Goal: Transaction & Acquisition: Purchase product/service

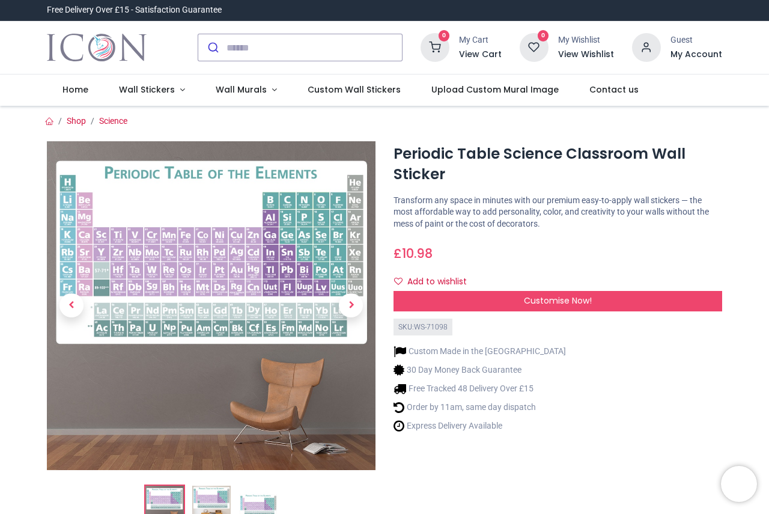
click at [275, 206] on img at bounding box center [211, 305] width 329 height 329
click at [218, 444] on img at bounding box center [211, 305] width 329 height 329
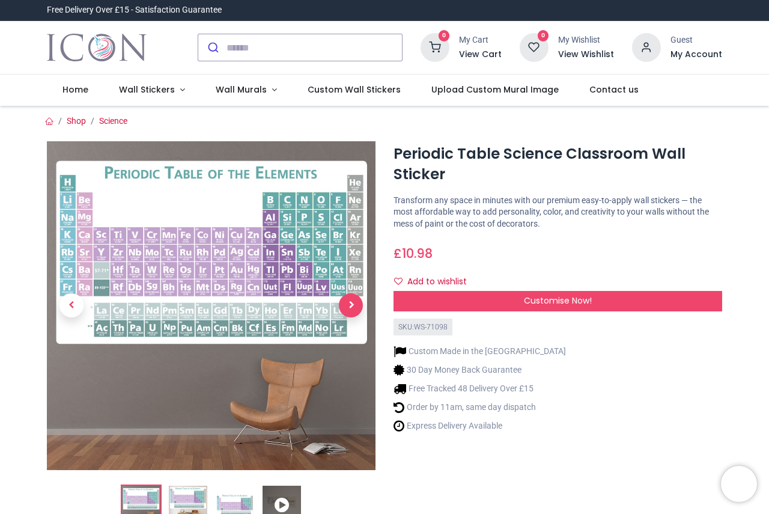
click at [355, 304] on span "Next" at bounding box center [351, 305] width 24 height 24
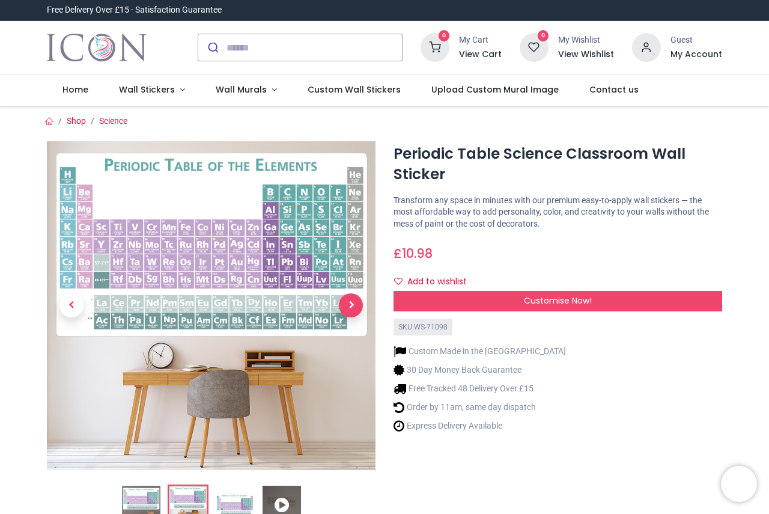
click at [355, 303] on span "Next" at bounding box center [351, 305] width 24 height 24
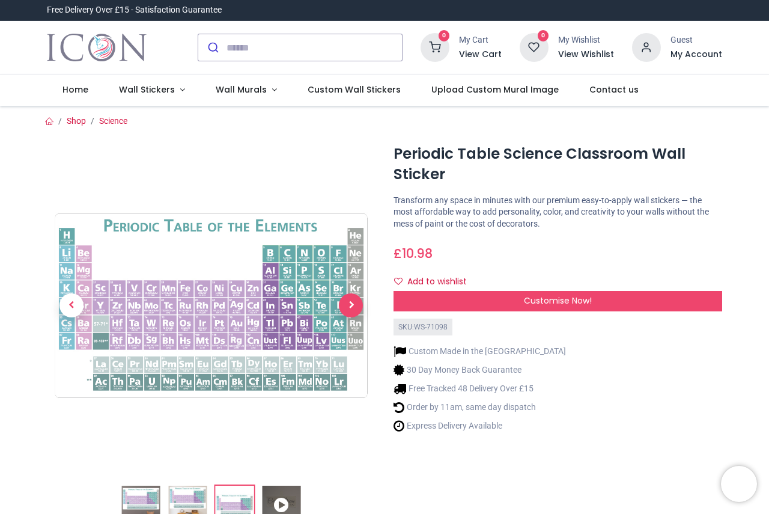
click at [355, 303] on span "Next" at bounding box center [351, 305] width 24 height 24
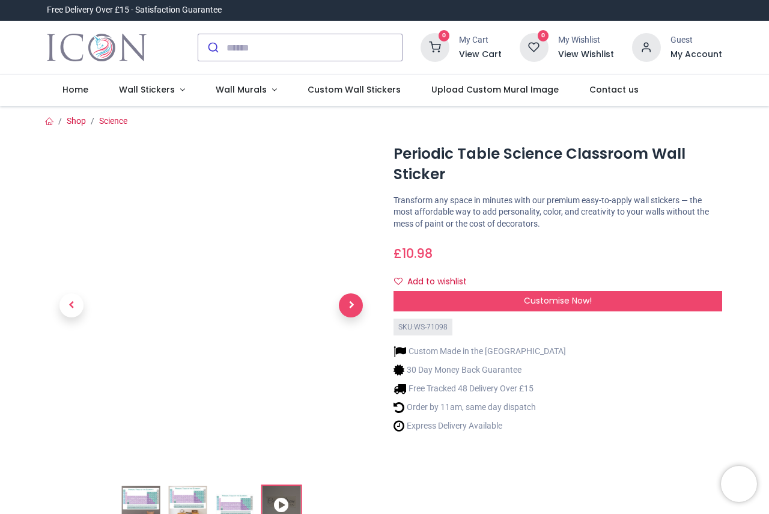
click at [345, 304] on span "Next" at bounding box center [351, 305] width 24 height 24
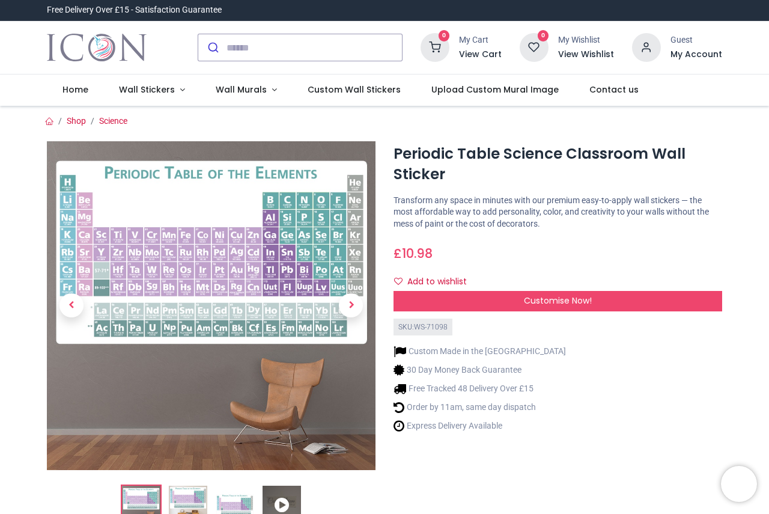
click at [284, 302] on img at bounding box center [211, 305] width 329 height 329
click at [347, 297] on span "Next" at bounding box center [351, 305] width 24 height 24
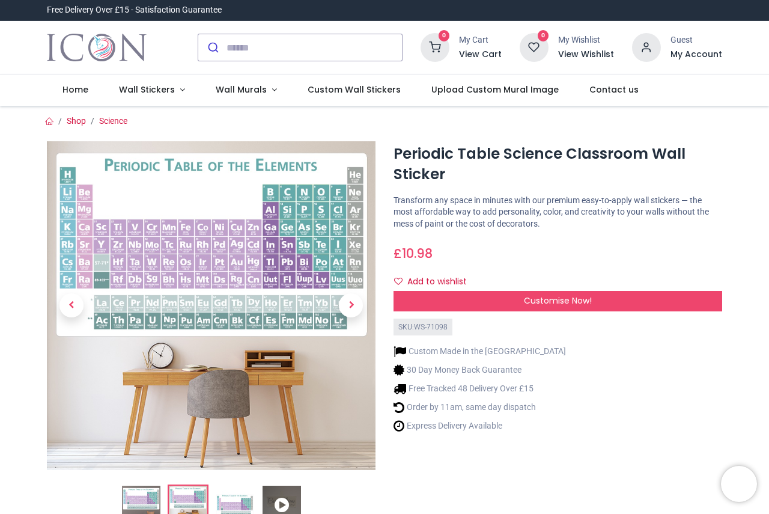
click at [72, 192] on link at bounding box center [71, 305] width 49 height 230
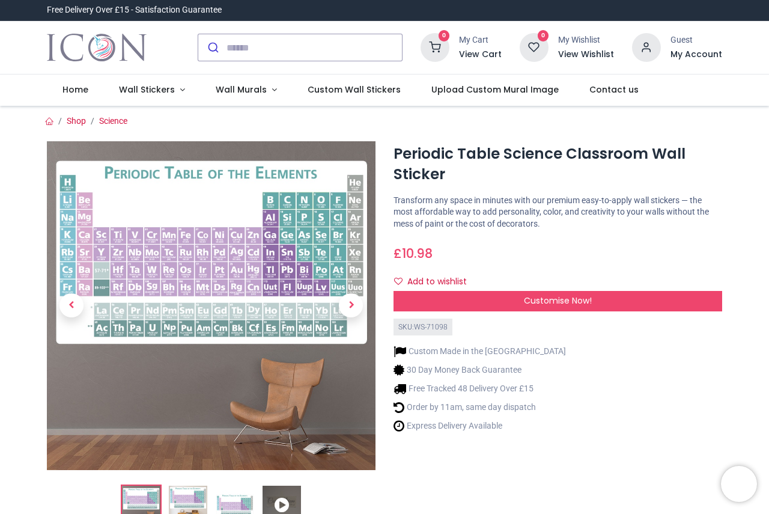
click at [283, 324] on img at bounding box center [211, 305] width 329 height 329
